Goal: Transaction & Acquisition: Purchase product/service

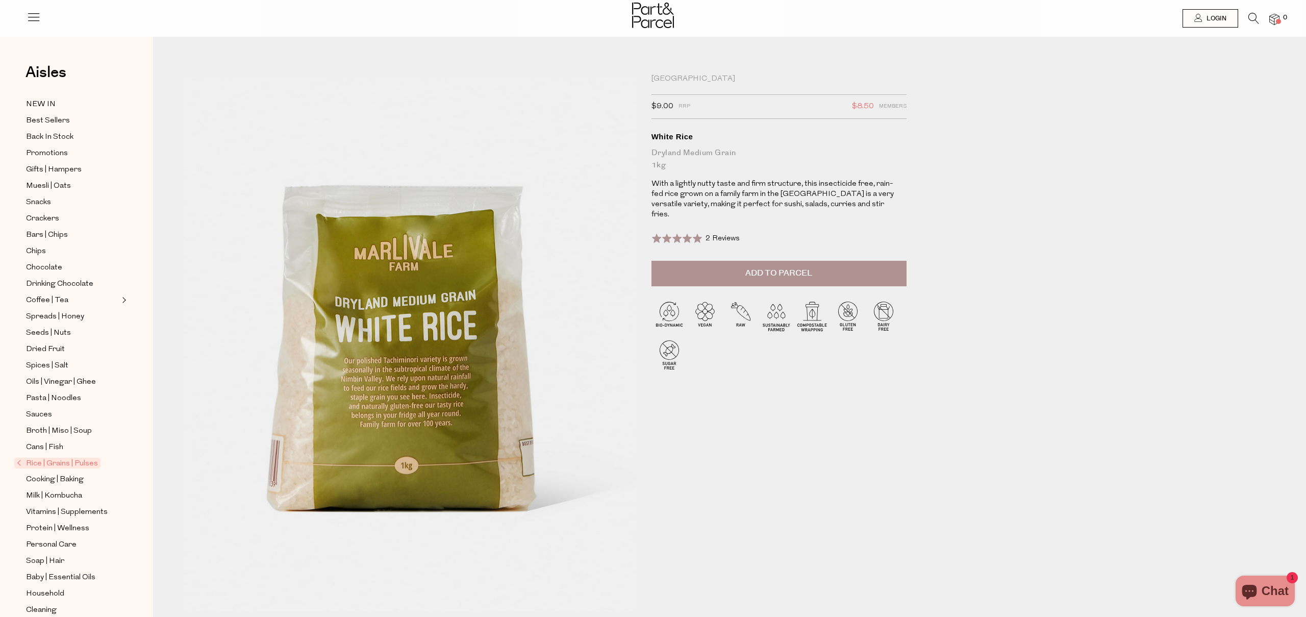
click at [468, 380] on img at bounding box center [375, 356] width 724 height 855
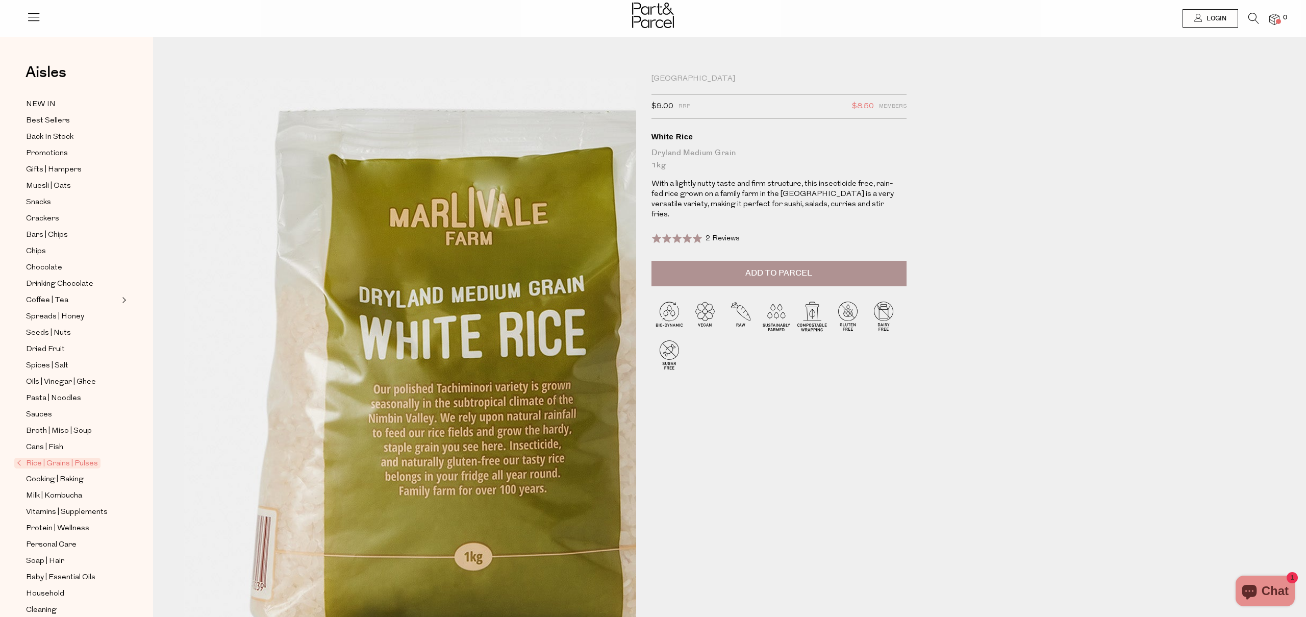
drag, startPoint x: 200, startPoint y: 236, endPoint x: 285, endPoint y: 361, distance: 150.9
click at [285, 361] on img at bounding box center [479, 363] width 724 height 855
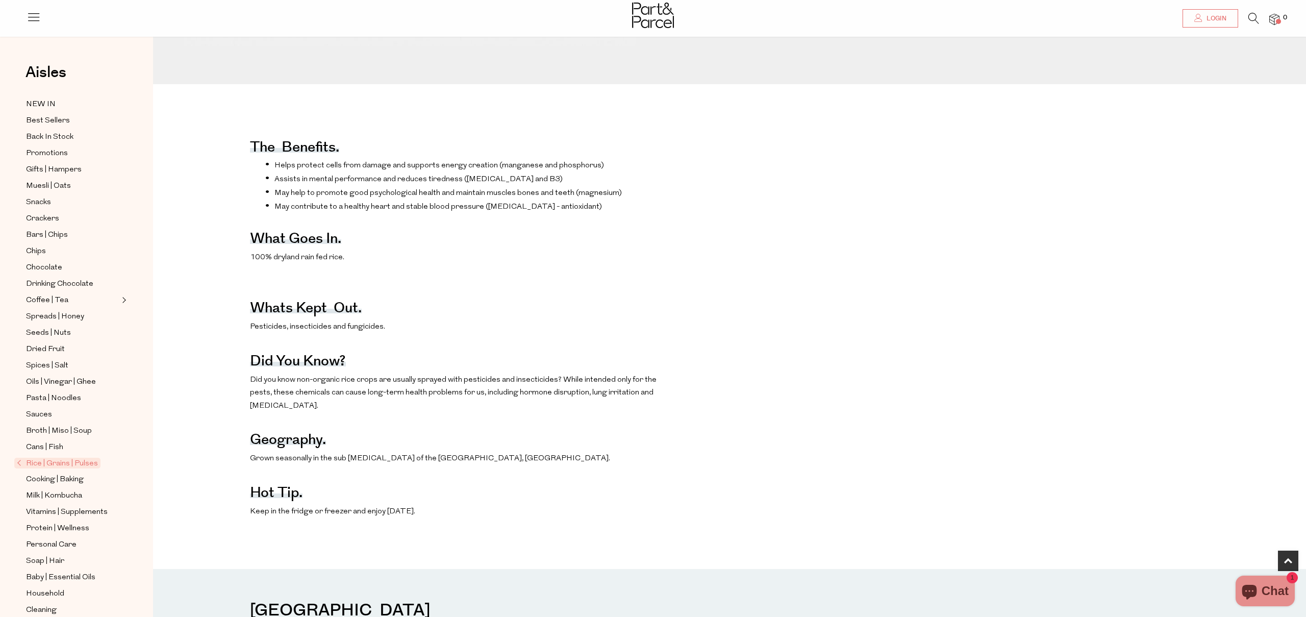
scroll to position [794, 0]
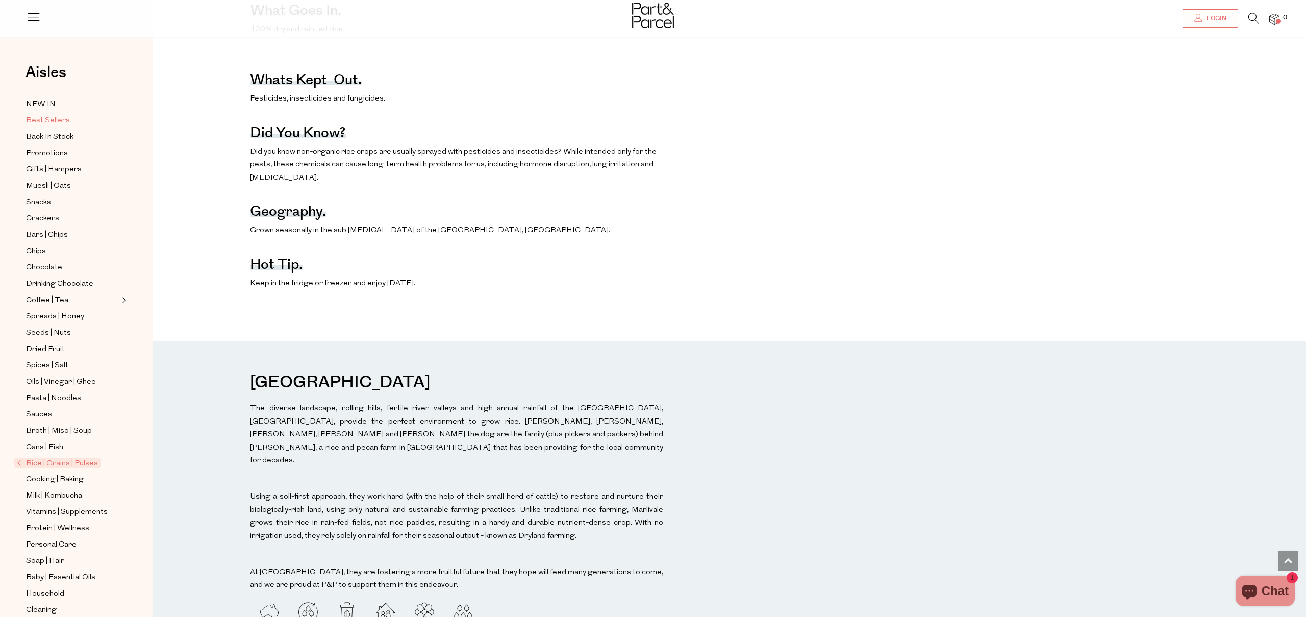
click at [55, 124] on span "Best Sellers" at bounding box center [48, 121] width 44 height 12
